Goal: Task Accomplishment & Management: Manage account settings

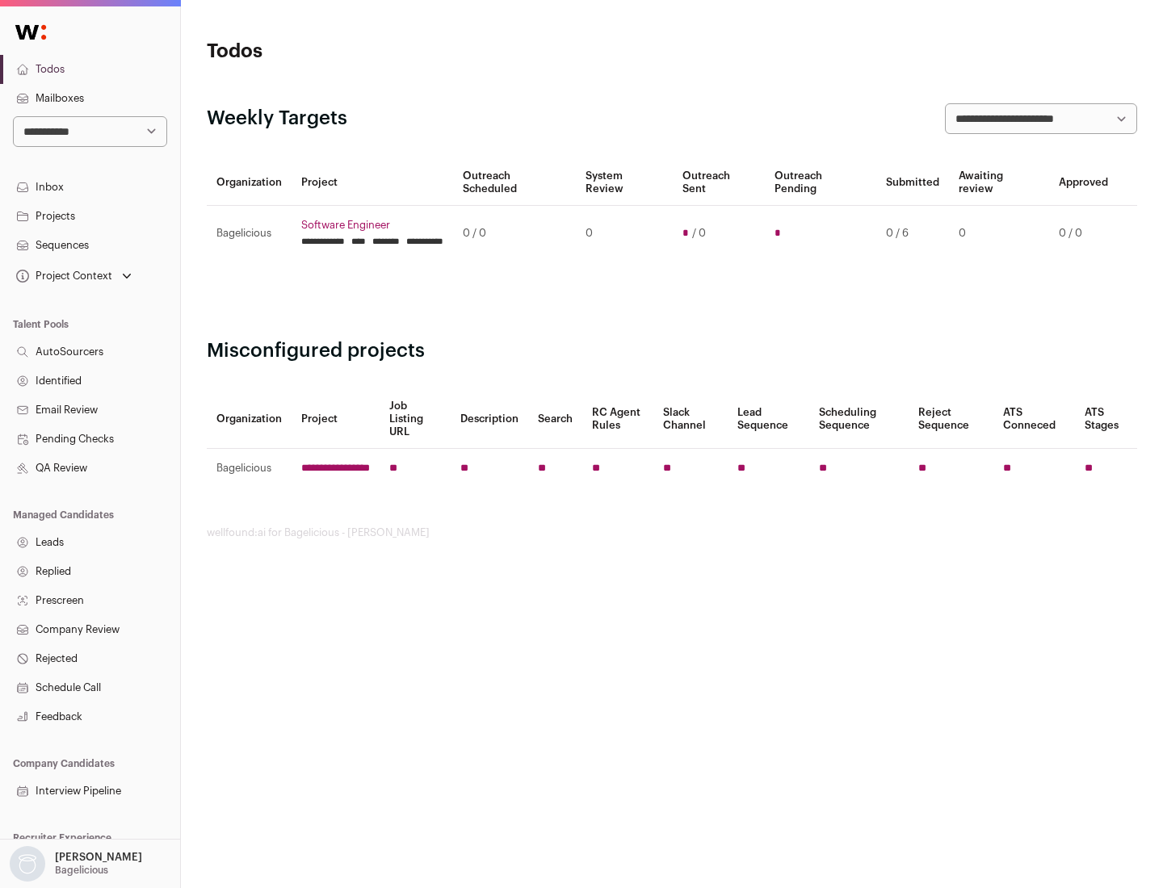
click at [90, 216] on link "Projects" at bounding box center [90, 216] width 180 height 29
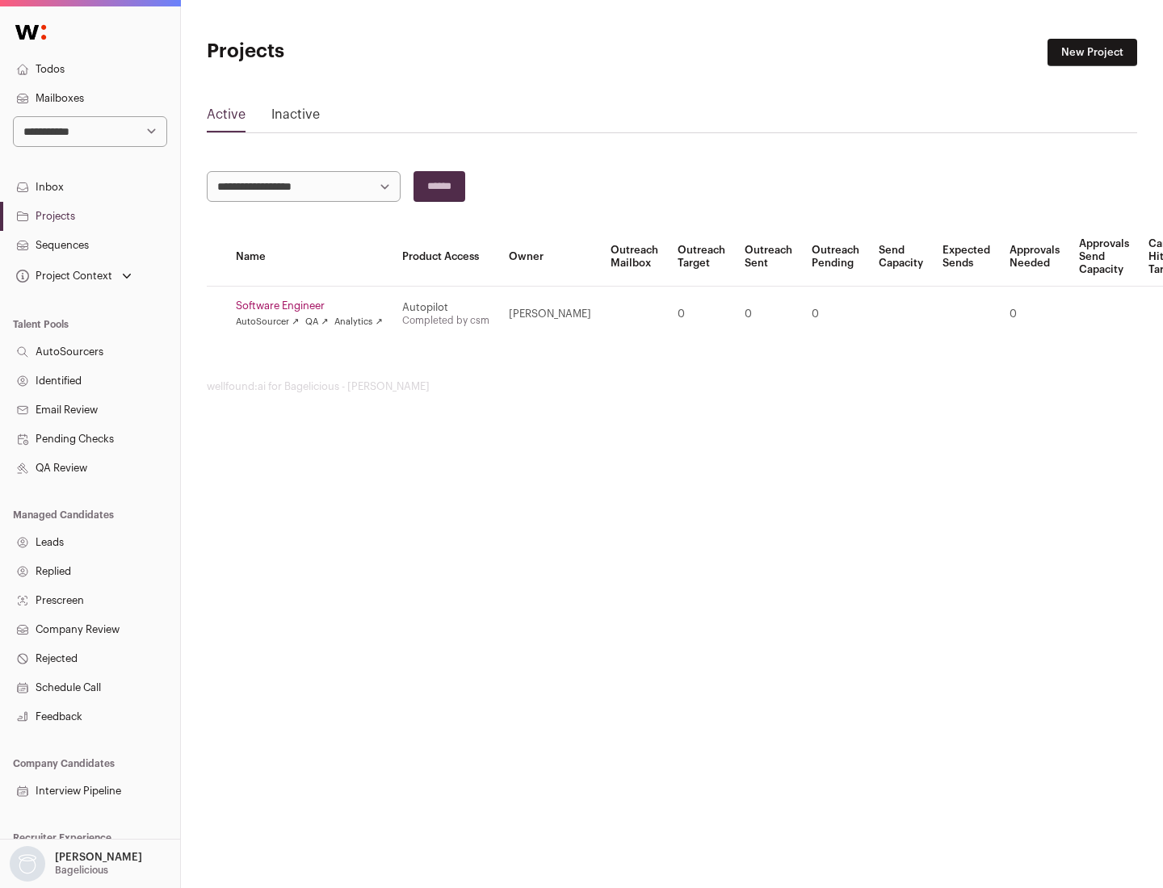
click at [314, 306] on link "Software Engineer" at bounding box center [309, 306] width 147 height 13
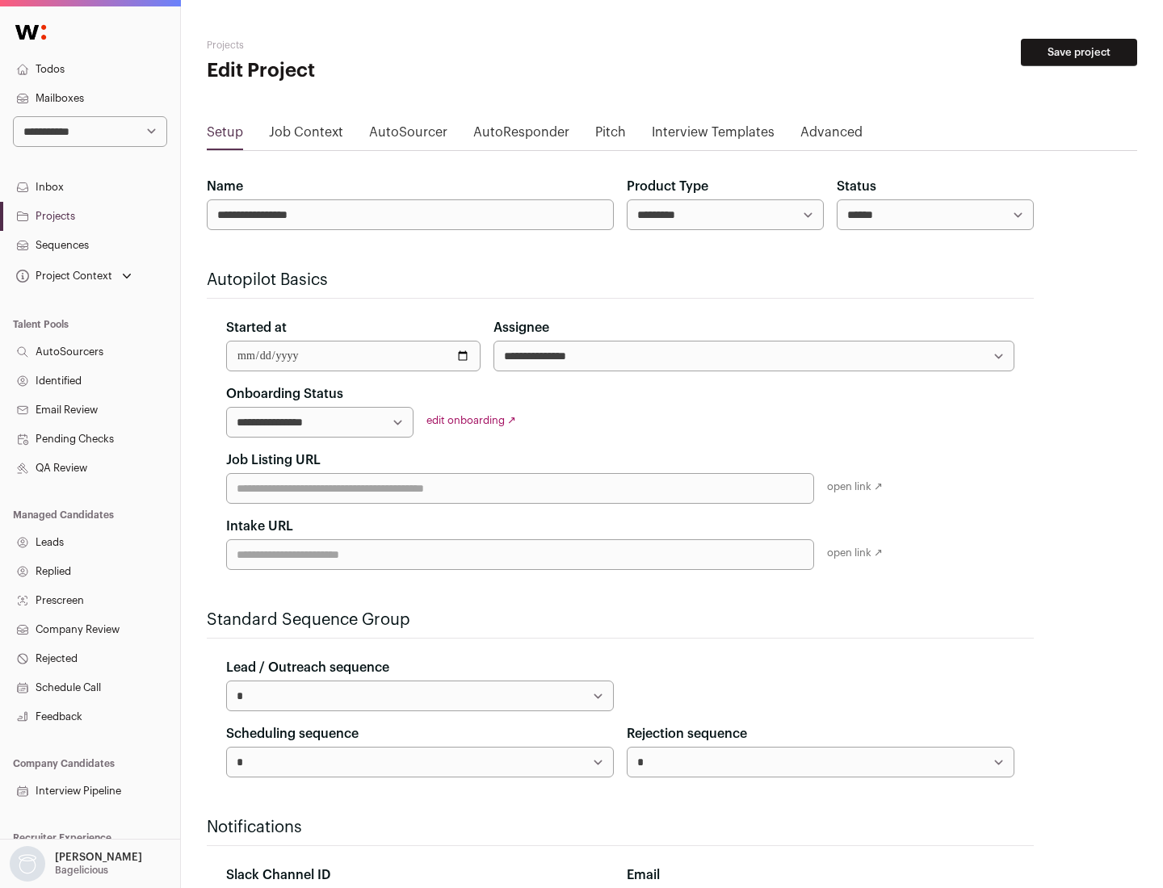
click at [1079, 53] on button "Save project" at bounding box center [1079, 52] width 116 height 27
